Goal: Transaction & Acquisition: Book appointment/travel/reservation

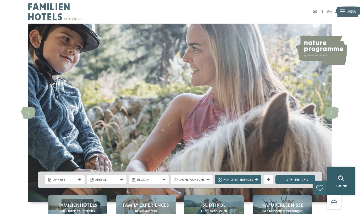
click at [347, 170] on div "Suche" at bounding box center [341, 181] width 28 height 28
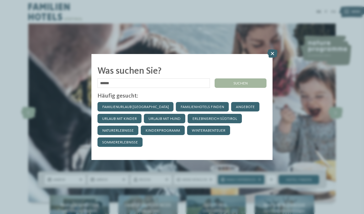
type input "******"
click input "******" at bounding box center [0, 0] width 0 height 0
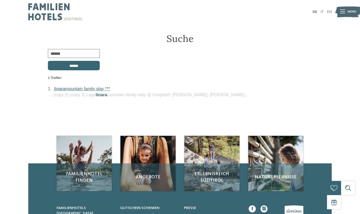
click at [80, 89] on link "linara mountain family stay ***" at bounding box center [82, 88] width 56 height 5
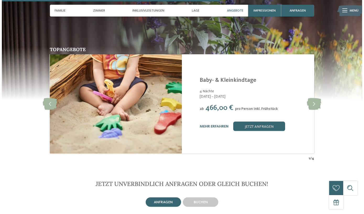
scroll to position [929, 0]
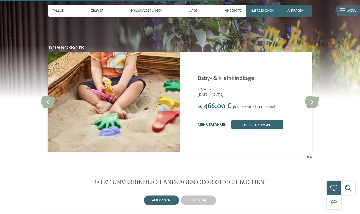
click at [213, 123] on link "mehr erfahren" at bounding box center [212, 125] width 29 height 4
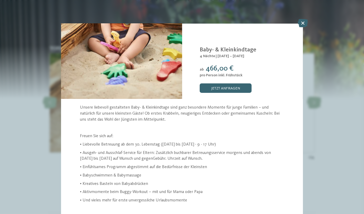
scroll to position [15, 0]
click at [304, 21] on icon at bounding box center [303, 23] width 10 height 8
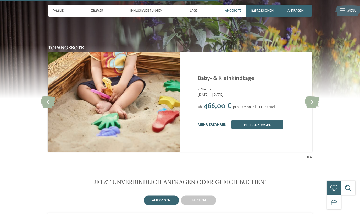
click at [218, 123] on link "mehr erfahren" at bounding box center [212, 125] width 29 height 4
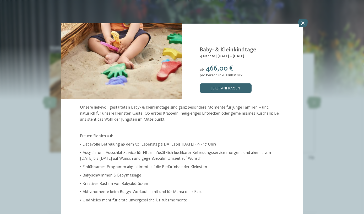
click at [301, 24] on icon at bounding box center [303, 23] width 10 height 8
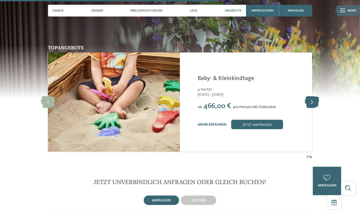
click at [311, 96] on icon at bounding box center [312, 102] width 14 height 12
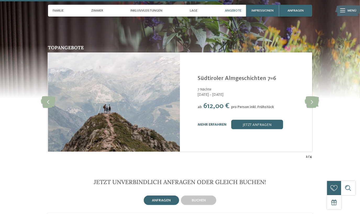
click at [212, 123] on link "mehr erfahren" at bounding box center [212, 125] width 29 height 4
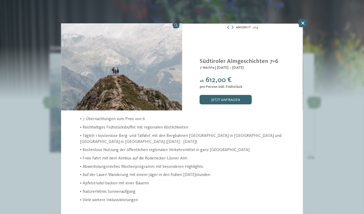
scroll to position [4, 0]
click at [231, 27] on icon at bounding box center [232, 27] width 2 height 4
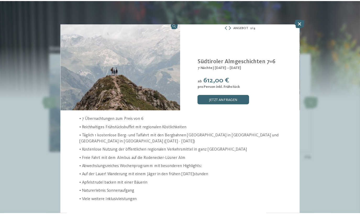
scroll to position [0, 0]
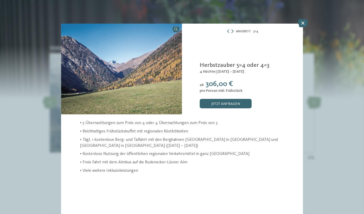
click at [231, 27] on div "Linara Mühlbach/Vals - Eisacktal Herbstzauber 5=4 oder 4=3 4 Nächte | 18.10. – …" at bounding box center [242, 69] width 121 height 91
click at [233, 31] on icon at bounding box center [232, 31] width 2 height 4
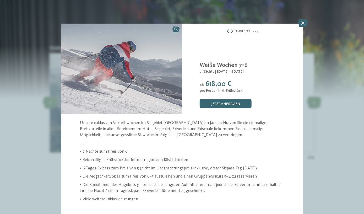
click at [233, 31] on icon at bounding box center [232, 31] width 2 height 4
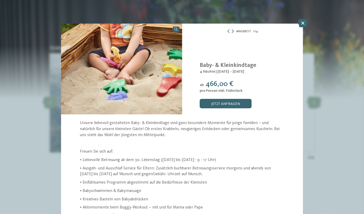
click at [233, 31] on div "Angebot 1 / 4" at bounding box center [242, 31] width 121 height 6
click at [302, 23] on icon at bounding box center [303, 23] width 10 height 8
